Goal: Book appointment/travel/reservation

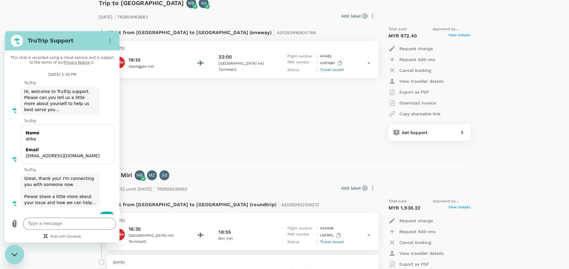
scroll to position [483, 0]
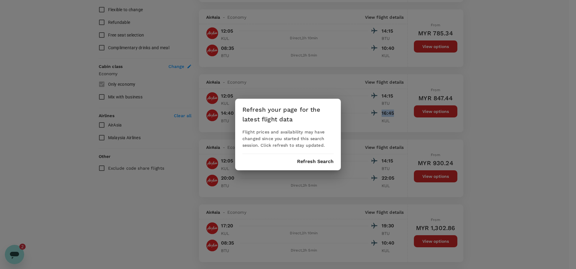
drag, startPoint x: 314, startPoint y: 162, endPoint x: 323, endPoint y: 162, distance: 9.1
click at [314, 162] on button "Refresh Search" at bounding box center [315, 161] width 37 height 5
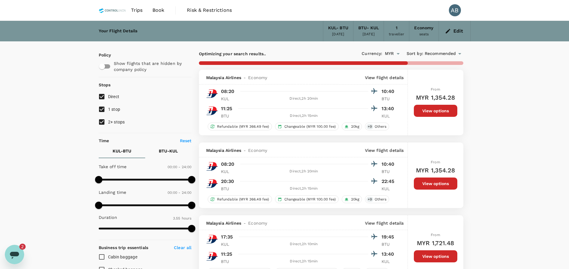
type input "710"
checkbox input "false"
